Goal: Task Accomplishment & Management: Manage account settings

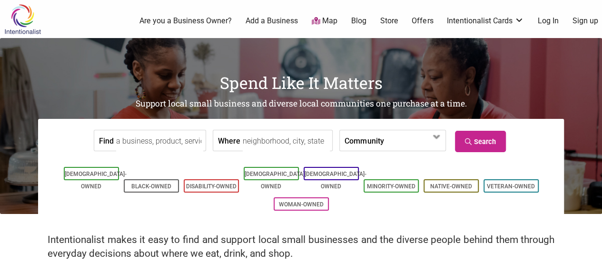
click at [396, 21] on link "Store" at bounding box center [389, 21] width 18 height 10
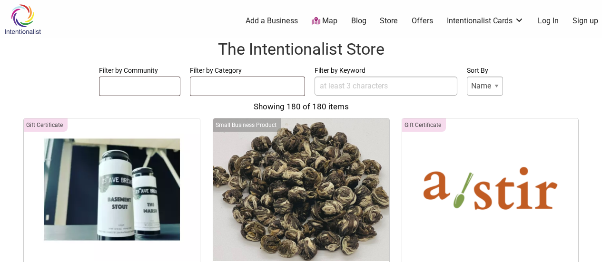
select select
click at [474, 28] on div "0 Add a Business Map Blog Store Offers Intentionalist Cards Buy Black Card Inte…" at bounding box center [344, 21] width 527 height 38
click at [473, 27] on div "0 Add a Business Map Blog Store Offers Intentionalist Cards Buy Black Card Inte…" at bounding box center [344, 21] width 527 height 38
click at [469, 20] on link "Intentionalist Cards" at bounding box center [485, 21] width 77 height 10
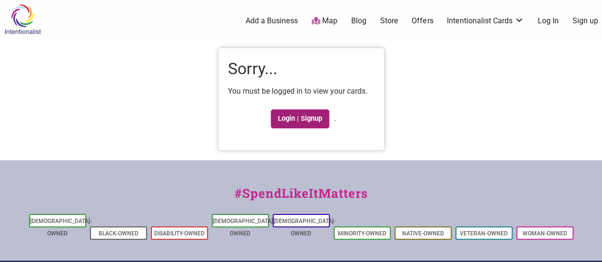
click at [319, 110] on link "Login | Signup" at bounding box center [300, 118] width 59 height 19
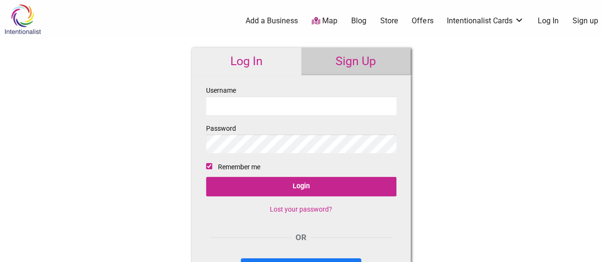
type input "[EMAIL_ADDRESS][DOMAIN_NAME]"
click at [223, 39] on div "0 Add a Business Map Blog Store Offers Intentionalist Cards Buy Black Card Inte…" at bounding box center [344, 21] width 527 height 38
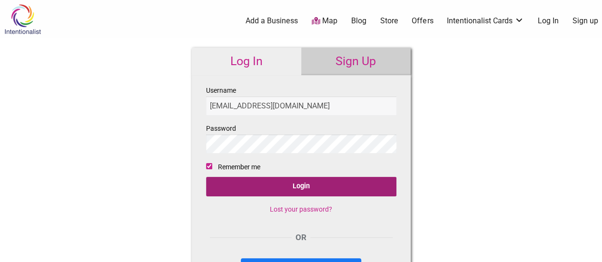
click at [258, 189] on input "Login" at bounding box center [301, 187] width 190 height 20
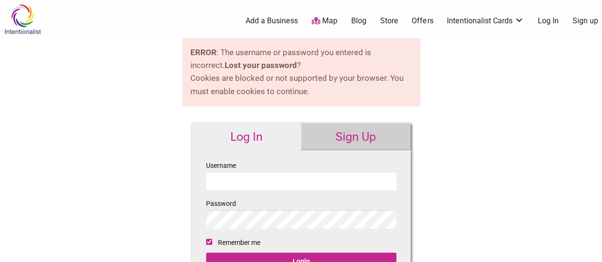
type input "[EMAIL_ADDRESS][DOMAIN_NAME]"
click at [323, 128] on link "Sign Up" at bounding box center [355, 137] width 109 height 28
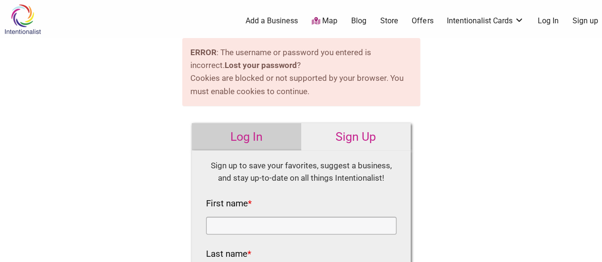
click at [253, 132] on link "Log In" at bounding box center [246, 137] width 109 height 28
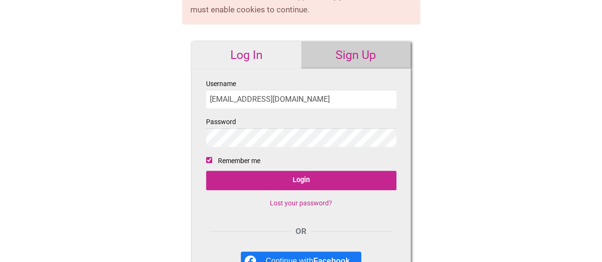
scroll to position [93, 0]
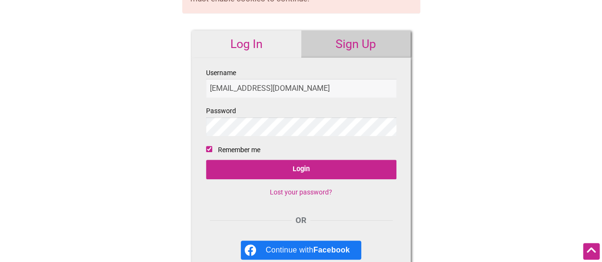
click at [285, 192] on link "Lost your password?" at bounding box center [301, 193] width 62 height 8
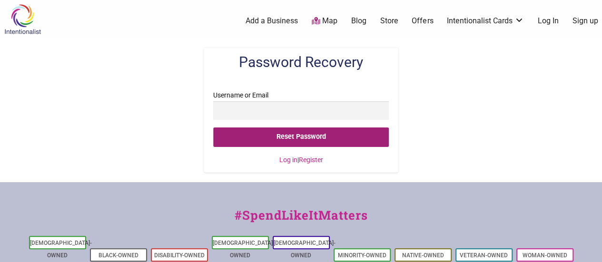
type input "[EMAIL_ADDRESS][DOMAIN_NAME]"
click at [264, 133] on input "Reset Password" at bounding box center [300, 138] width 175 height 20
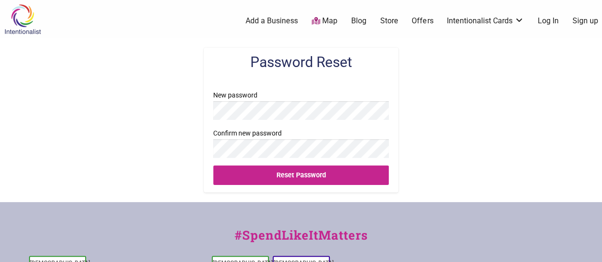
click at [185, 143] on div "Password Reset New password Confirm new password Reset Password" at bounding box center [301, 120] width 602 height 164
click at [189, 111] on div "Password Reset New password Confirm new password Reset Password" at bounding box center [301, 120] width 602 height 164
click at [249, 162] on fieldset "New password Confirm new password Reset Password" at bounding box center [300, 140] width 175 height 103
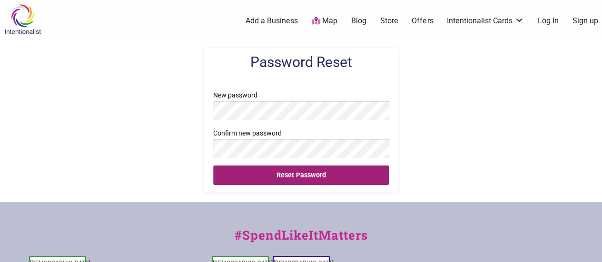
click at [252, 169] on input "Reset Password" at bounding box center [300, 176] width 175 height 20
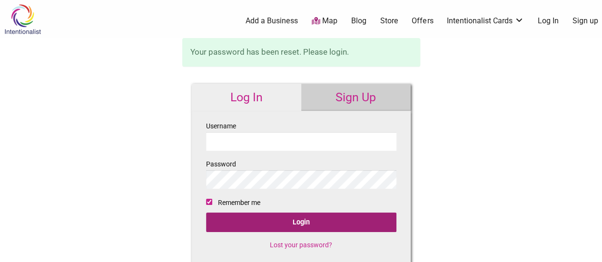
type input "[EMAIL_ADDRESS][DOMAIN_NAME]"
click at [294, 217] on input "Login" at bounding box center [301, 223] width 190 height 20
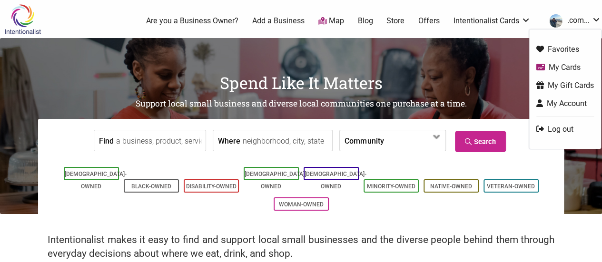
click at [555, 81] on link "My Gift Cards" at bounding box center [565, 85] width 58 height 11
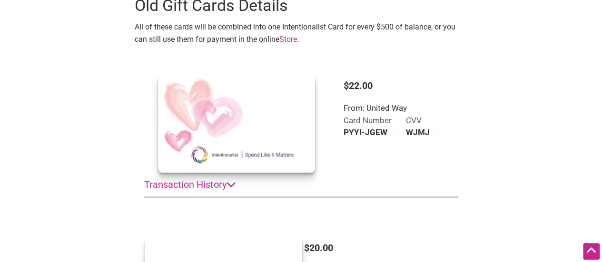
scroll to position [599, 0]
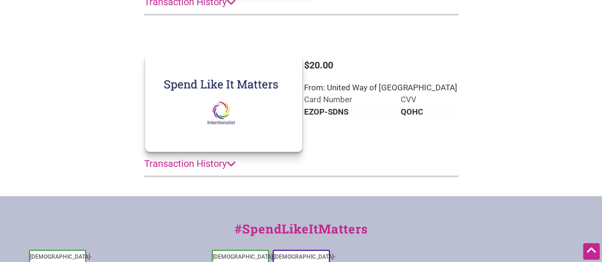
click at [178, 162] on summary "Transaction History" at bounding box center [301, 164] width 314 height 24
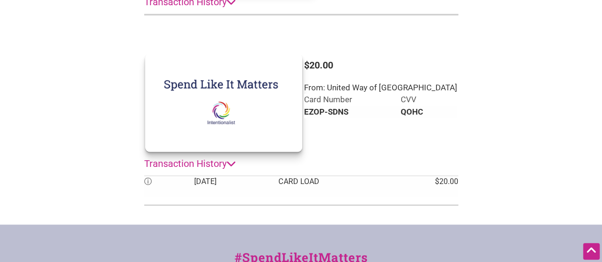
click at [178, 162] on summary "Transaction History" at bounding box center [301, 164] width 314 height 24
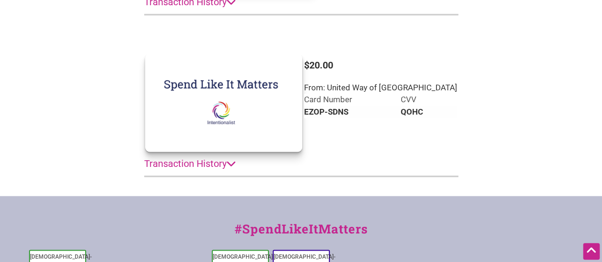
scroll to position [495, 0]
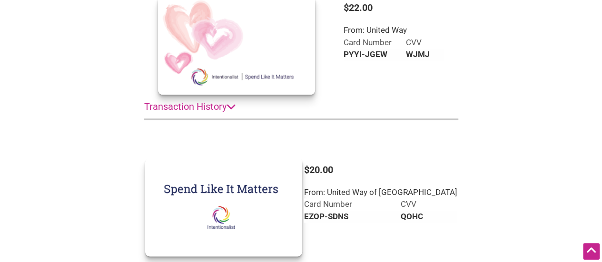
click at [192, 105] on summary "Transaction History" at bounding box center [301, 107] width 314 height 24
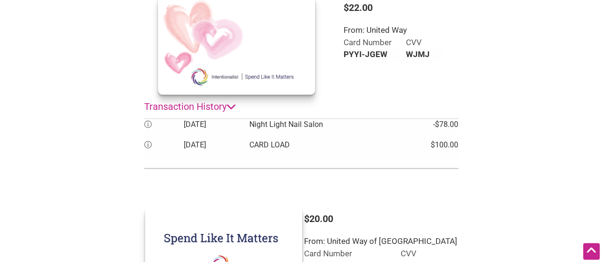
click at [192, 105] on summary "Transaction History" at bounding box center [301, 107] width 314 height 24
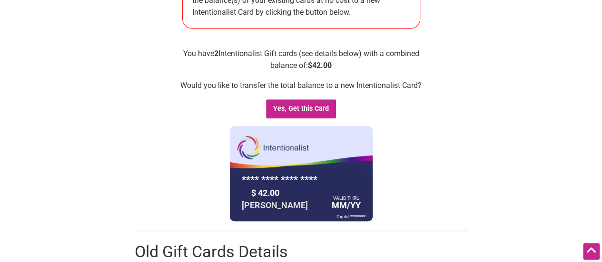
scroll to position [0, 0]
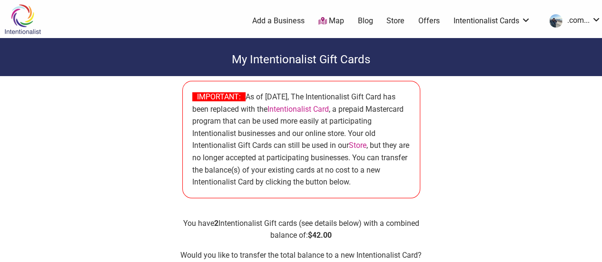
click at [329, 19] on link "Map" at bounding box center [331, 21] width 26 height 11
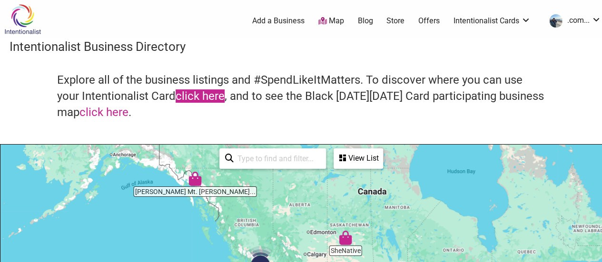
click at [202, 97] on link "click here" at bounding box center [200, 95] width 49 height 13
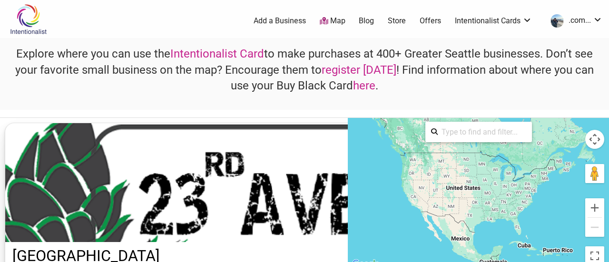
click at [457, 131] on input "search" at bounding box center [482, 132] width 89 height 19
type input "98103"
click at [467, 134] on input "98103" at bounding box center [482, 132] width 89 height 19
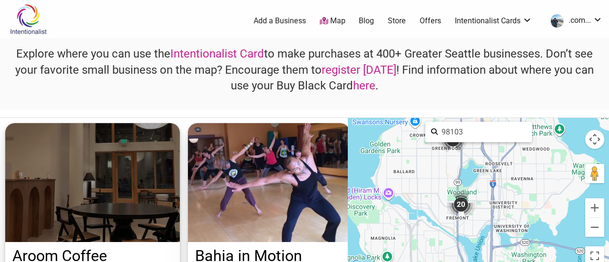
drag, startPoint x: 446, startPoint y: 214, endPoint x: 426, endPoint y: 198, distance: 26.0
click at [426, 198] on div "To activate drag with keyboard, press Alt + Enter. Once in keyboard drag state,…" at bounding box center [478, 194] width 261 height 152
